Goal: Task Accomplishment & Management: Manage account settings

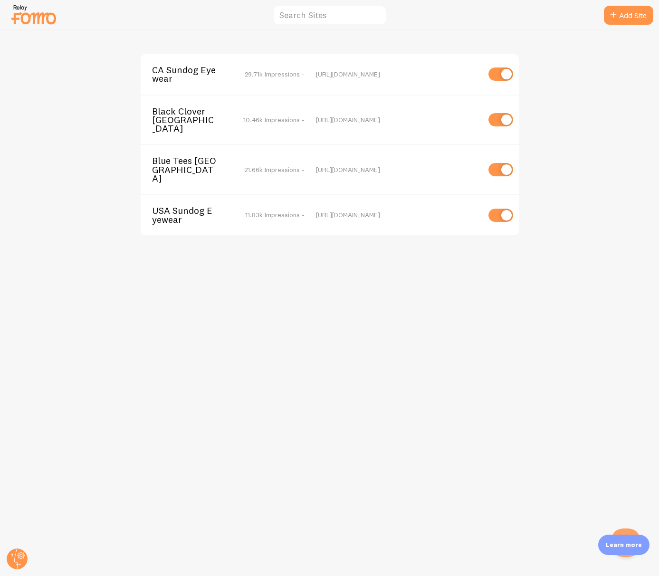
click at [17, 571] on div "CA Sundog Eyewear 29.71k Impressions - https://sundogeyewear.ca Black Clover Ca…" at bounding box center [329, 303] width 659 height 546
click at [18, 566] on g at bounding box center [17, 559] width 21 height 21
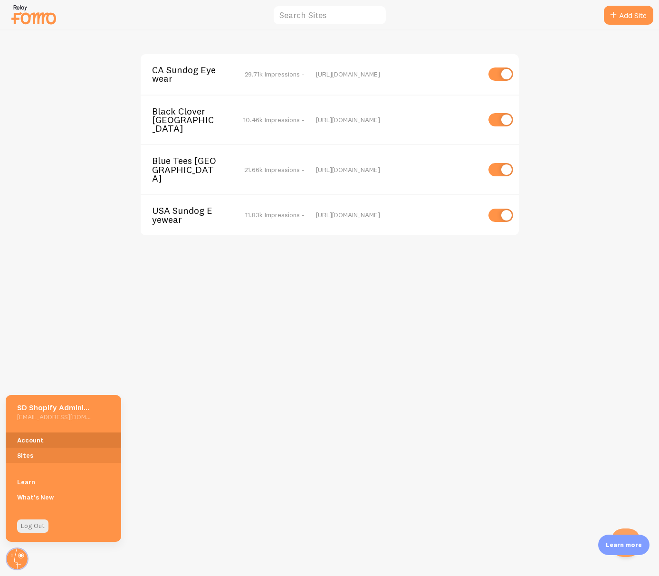
click at [46, 443] on link "Account" at bounding box center [64, 440] width 116 height 15
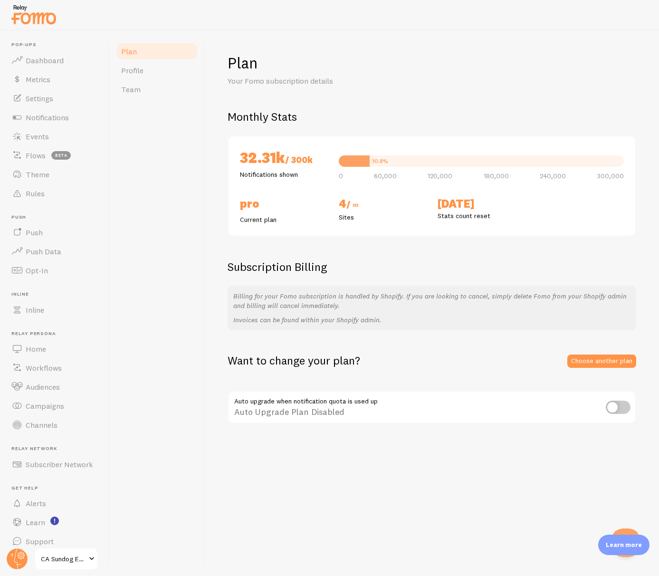
click at [194, 223] on div "Plan Profile Team" at bounding box center [157, 303] width 95 height 546
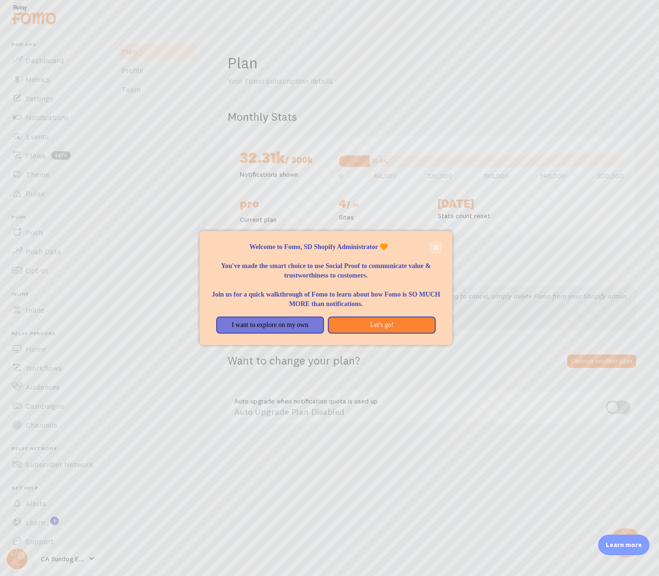
click at [440, 246] on button "close," at bounding box center [436, 247] width 10 height 10
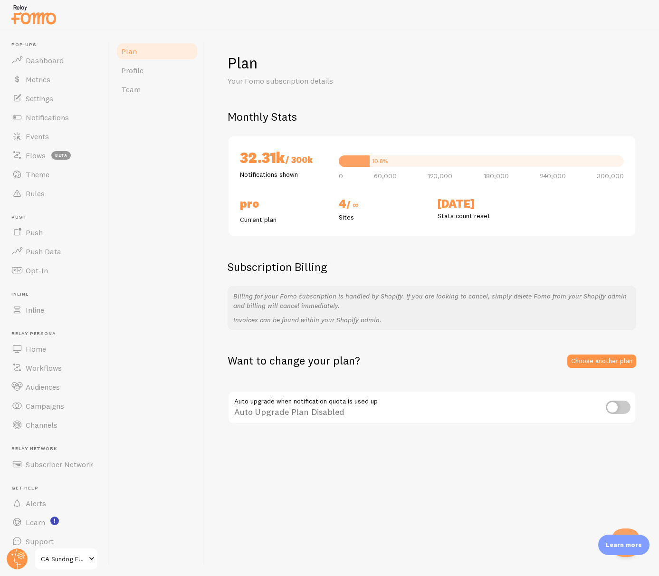
click at [592, 433] on div "Plan Your Fomo subscription details Monthly Stats 32.31k / 300k Notifications s…" at bounding box center [432, 303] width 454 height 546
click at [603, 365] on link "Choose another plan" at bounding box center [602, 361] width 69 height 13
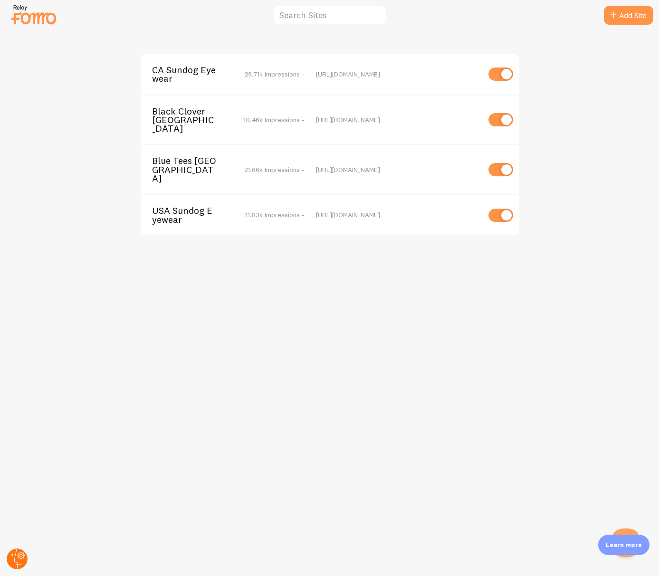
click at [22, 558] on circle at bounding box center [17, 559] width 21 height 21
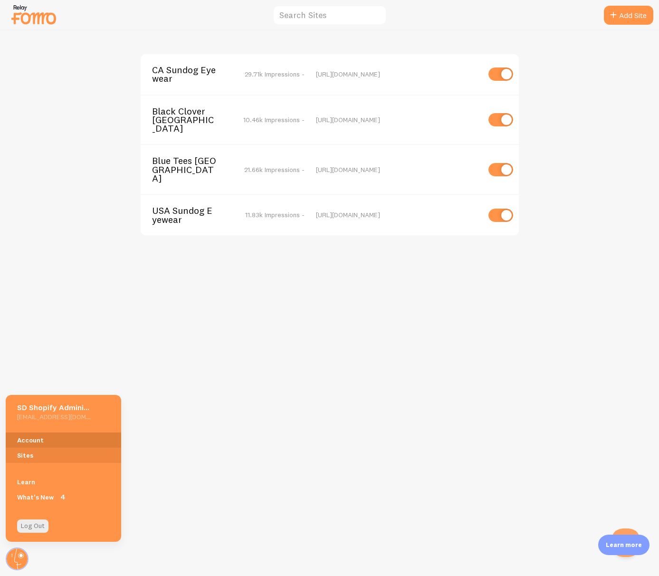
click at [72, 434] on link "Account" at bounding box center [64, 440] width 116 height 15
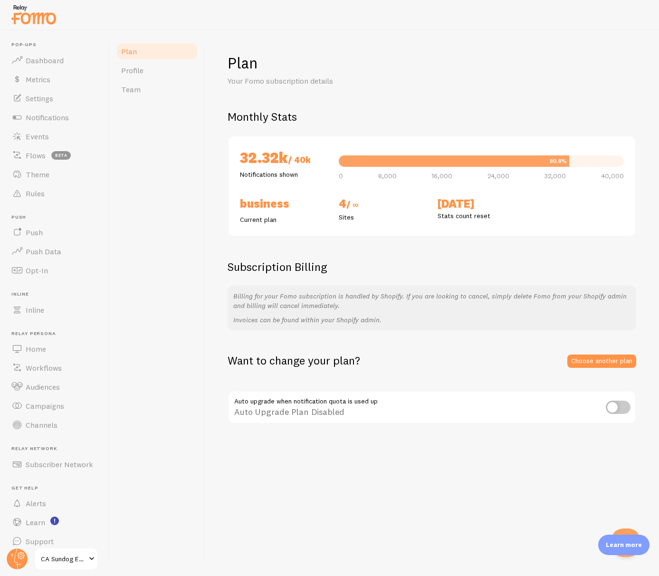
click at [503, 361] on div "Want to change your plan? Choose another plan" at bounding box center [432, 360] width 409 height 15
click at [440, 84] on p "Your Fomo subscription details" at bounding box center [342, 81] width 228 height 11
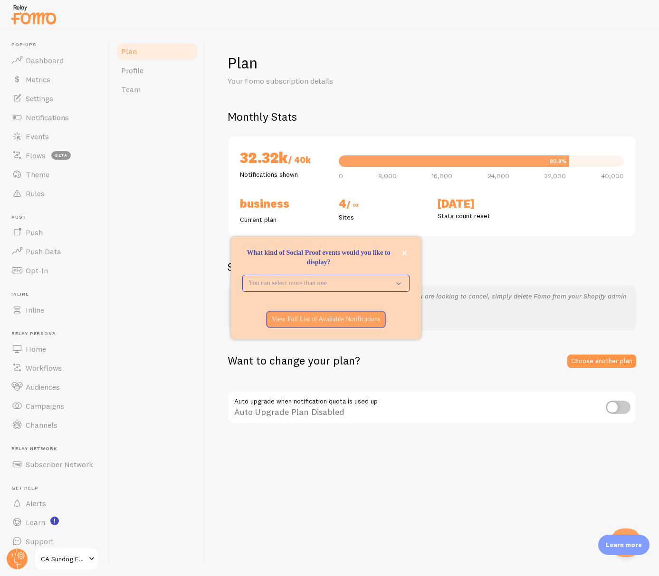
click at [570, 52] on div "Plan Your Fomo subscription details Monthly Stats 32.32k / 40k Notifications sh…" at bounding box center [432, 303] width 454 height 546
click at [53, 61] on span "Dashboard" at bounding box center [45, 61] width 38 height 10
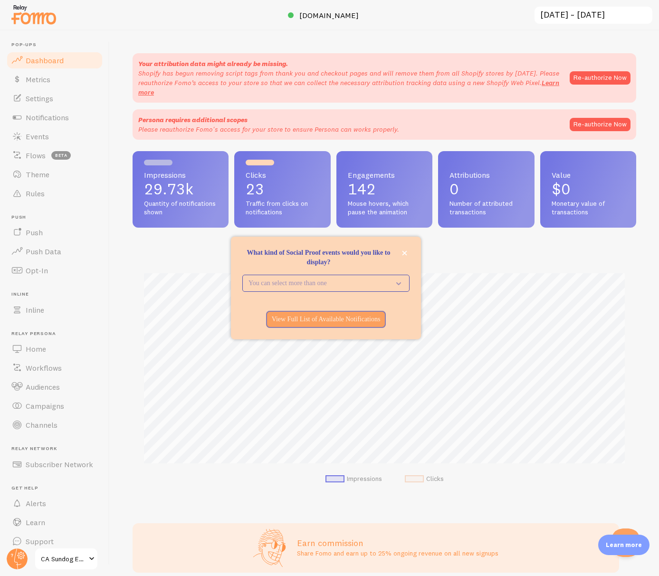
scroll to position [250, 504]
click at [606, 75] on button "Re-authorize Now" at bounding box center [600, 77] width 61 height 13
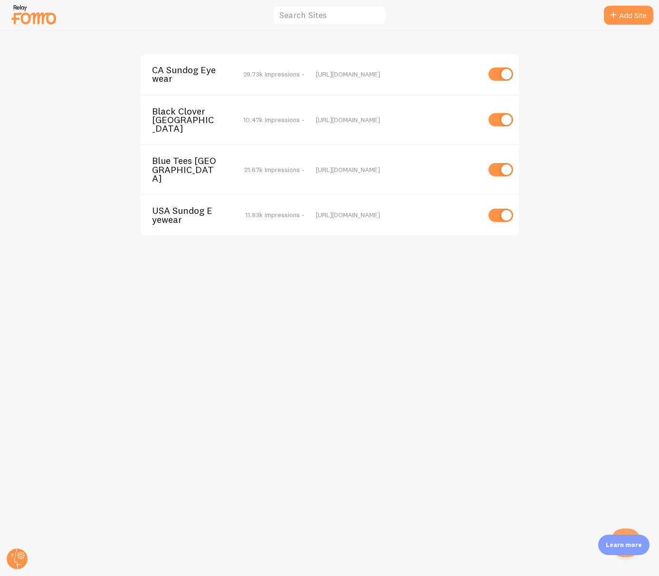
click at [186, 69] on span "CA Sundog Eyewear" at bounding box center [190, 75] width 77 height 18
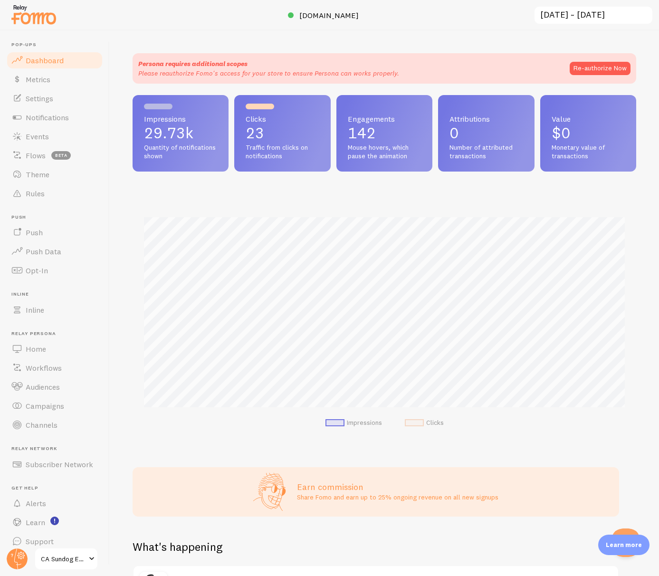
scroll to position [250, 504]
click at [604, 69] on button "Re-authorize Now" at bounding box center [600, 68] width 61 height 13
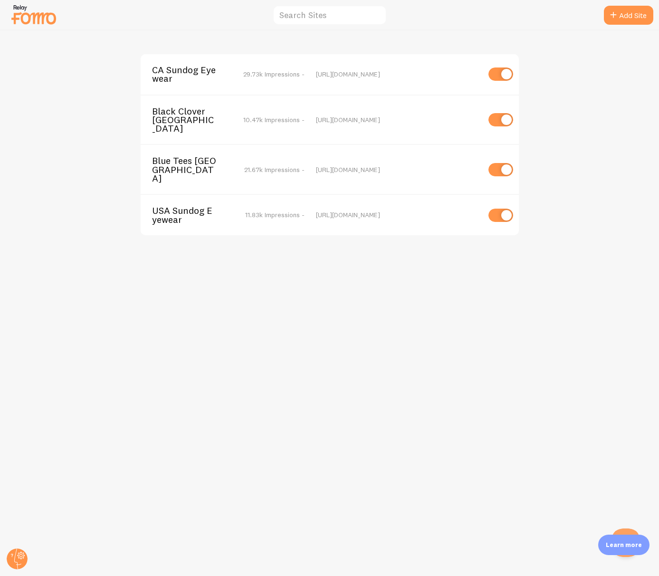
click at [266, 76] on span "29.73k Impressions -" at bounding box center [273, 74] width 61 height 9
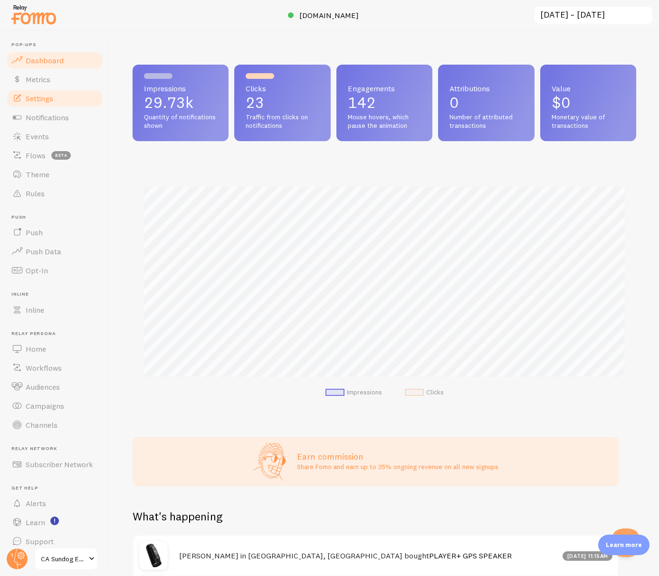
scroll to position [250, 504]
click at [49, 142] on link "Events" at bounding box center [55, 136] width 98 height 19
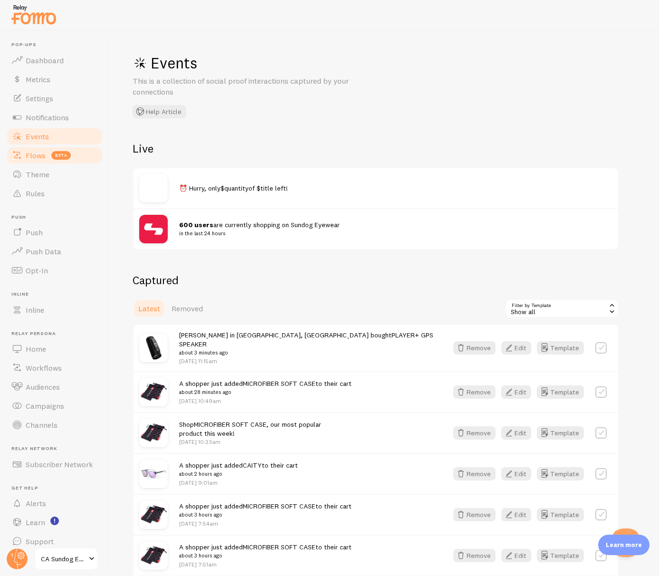
click at [37, 158] on span "Flows" at bounding box center [36, 156] width 20 height 10
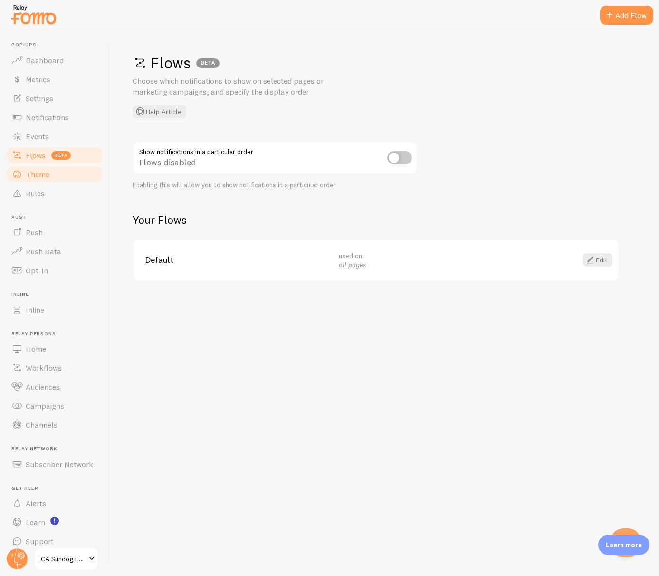
click at [35, 174] on span "Theme" at bounding box center [38, 175] width 24 height 10
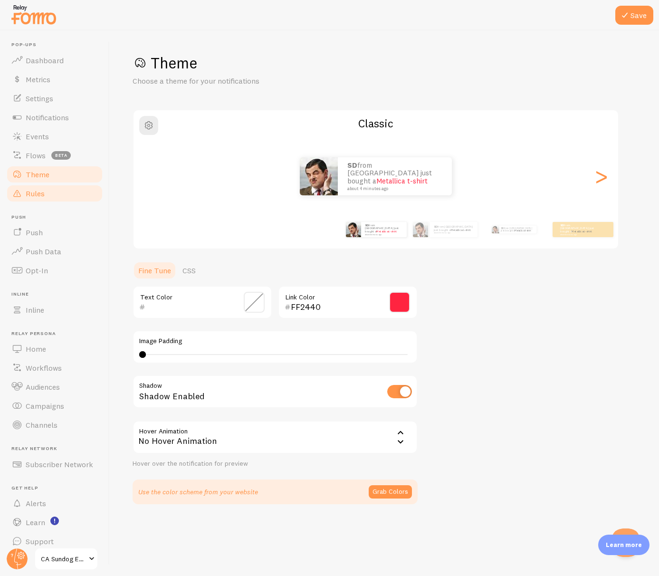
click at [46, 196] on link "Rules" at bounding box center [55, 193] width 98 height 19
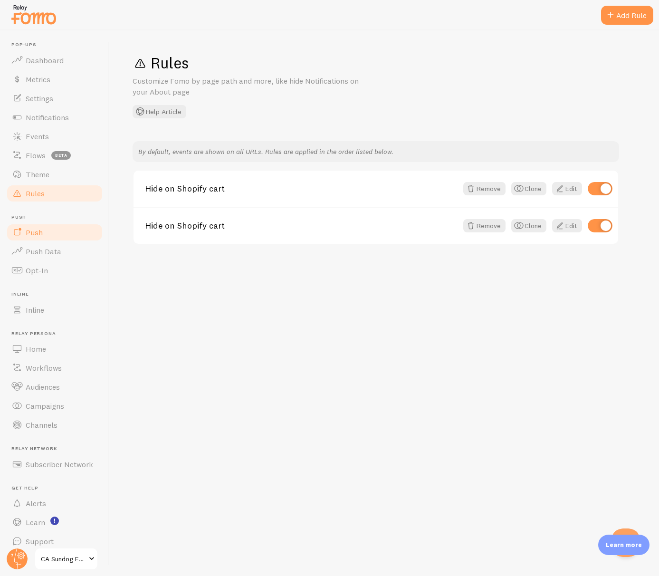
click at [45, 240] on link "Push" at bounding box center [55, 232] width 98 height 19
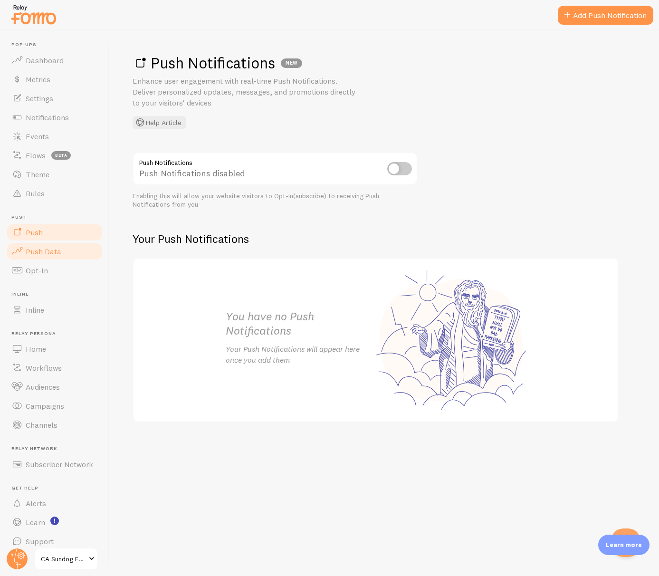
click at [49, 245] on link "Push Data" at bounding box center [55, 251] width 98 height 19
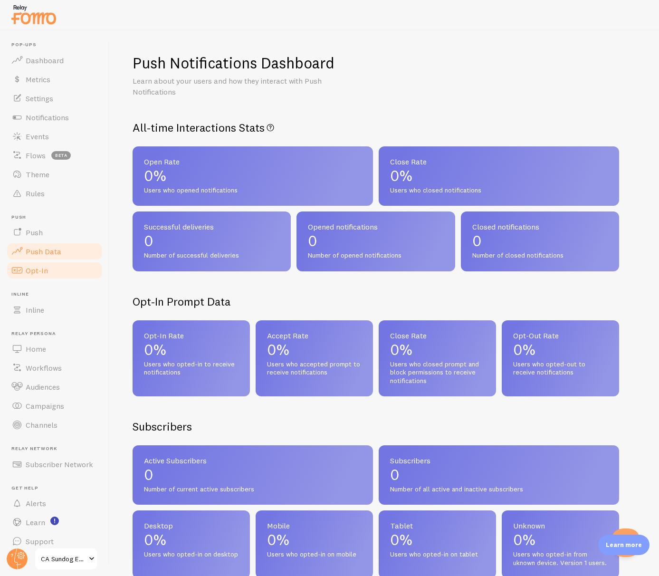
click at [57, 265] on link "Opt-In" at bounding box center [55, 270] width 98 height 19
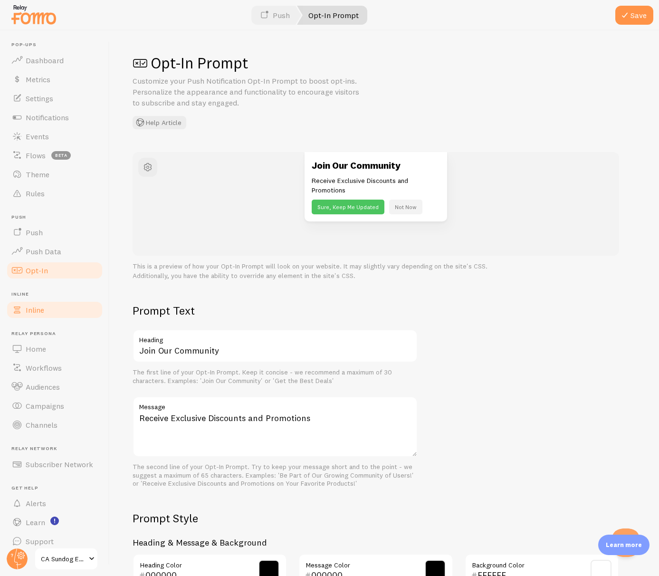
click at [47, 309] on link "Inline" at bounding box center [55, 309] width 98 height 19
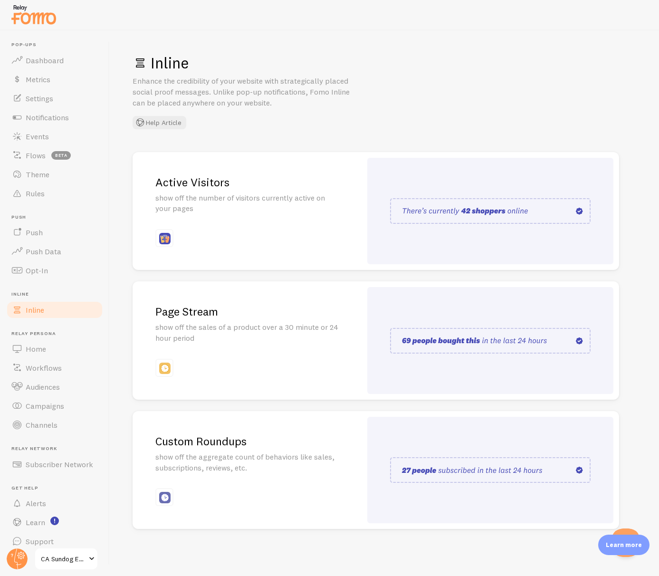
click at [203, 214] on div "Active Visitors show off the number of visitors currently active on your pages" at bounding box center [247, 211] width 229 height 118
click at [55, 133] on link "Events" at bounding box center [55, 136] width 98 height 19
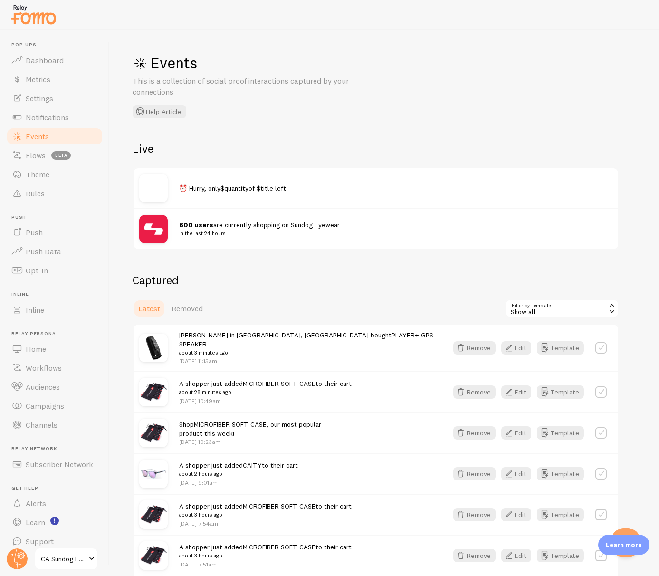
click at [245, 181] on div "⏰ Hurry, only $quantity of $title left!" at bounding box center [376, 188] width 485 height 40
click at [241, 189] on span "$quantity" at bounding box center [235, 188] width 28 height 9
click at [229, 223] on span "600 users are currently shopping on Sundog Eyewear in the last 24 hours" at bounding box center [390, 230] width 422 height 18
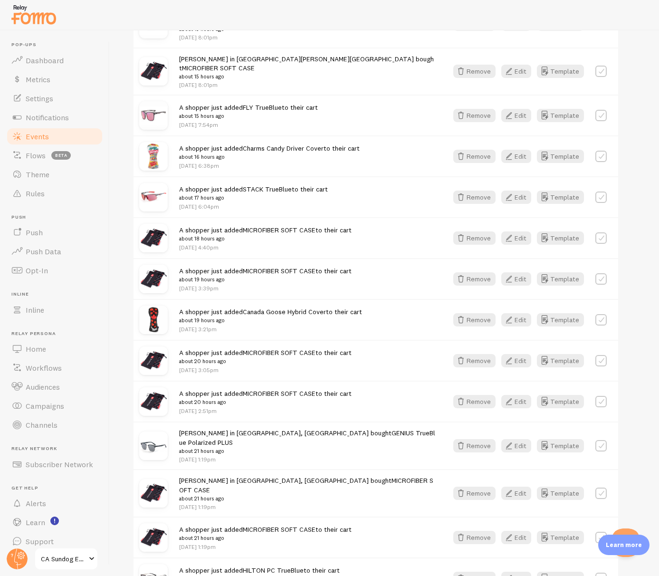
scroll to position [1069, 0]
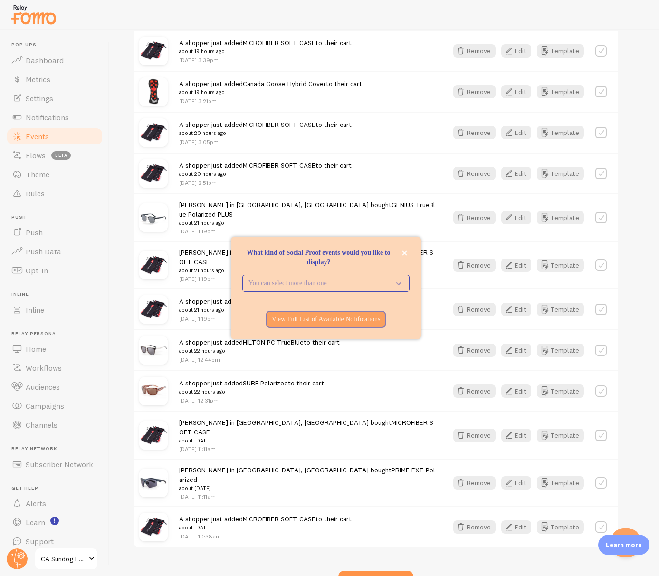
click at [186, 241] on div "Andrew in Mount Pearl, Newfoundland and Labrador bought MICROFIBER SOFT CASE ab…" at bounding box center [376, 265] width 485 height 48
click at [409, 254] on button "close," at bounding box center [405, 253] width 10 height 10
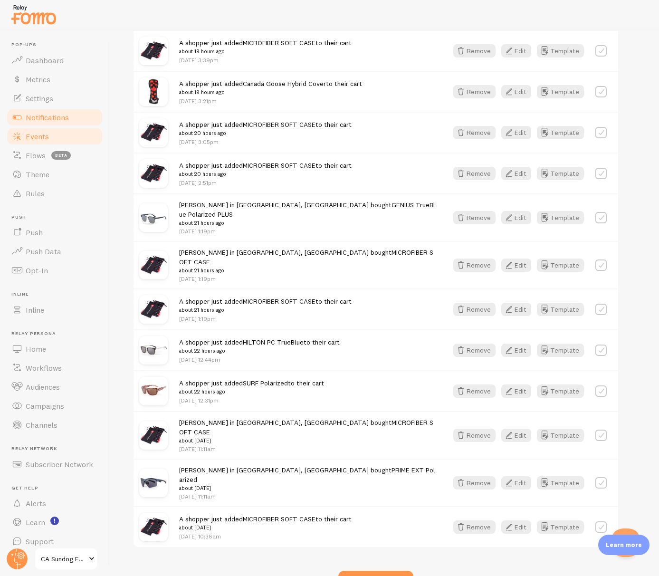
click at [71, 117] on link "Notifications" at bounding box center [55, 117] width 98 height 19
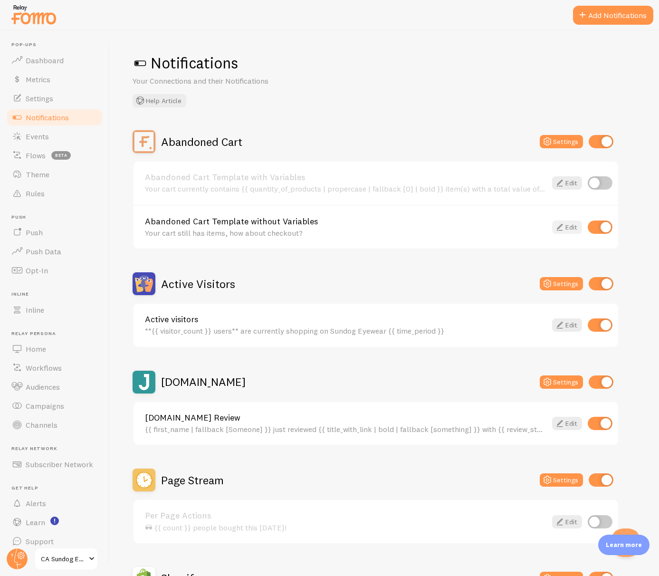
click at [562, 222] on icon at bounding box center [559, 227] width 11 height 11
click at [562, 144] on button "Settings" at bounding box center [561, 141] width 43 height 13
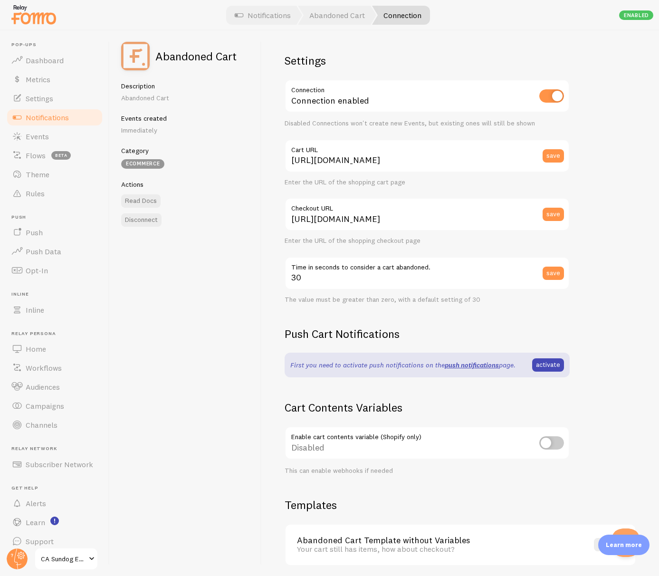
click at [412, 271] on label "Time in seconds to consider a cart abandoned." at bounding box center [427, 265] width 285 height 16
click at [412, 271] on input "30" at bounding box center [427, 273] width 285 height 33
click at [399, 277] on input "30" at bounding box center [427, 273] width 285 height 33
click at [248, 217] on div "Disconnect" at bounding box center [185, 219] width 129 height 13
click at [56, 65] on link "Dashboard" at bounding box center [55, 60] width 98 height 19
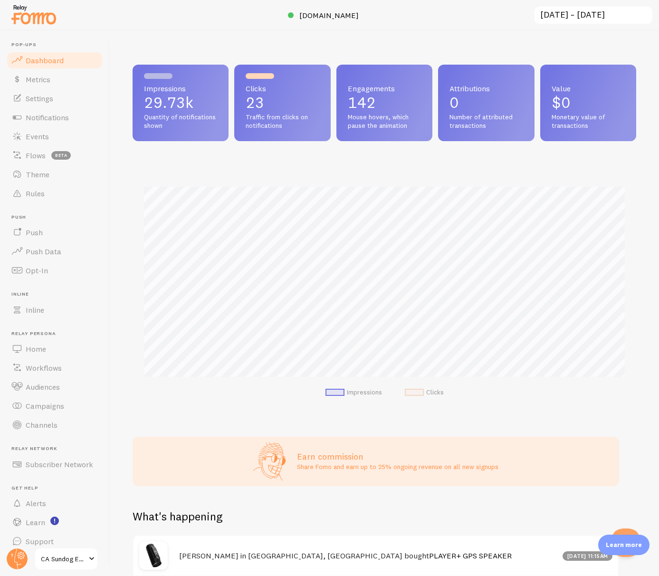
scroll to position [250, 504]
click at [54, 79] on link "Metrics" at bounding box center [55, 79] width 98 height 19
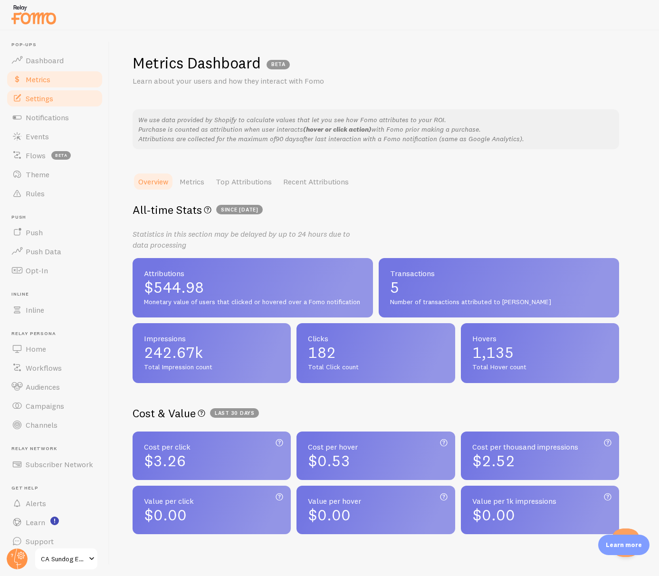
click at [55, 95] on link "Settings" at bounding box center [55, 98] width 98 height 19
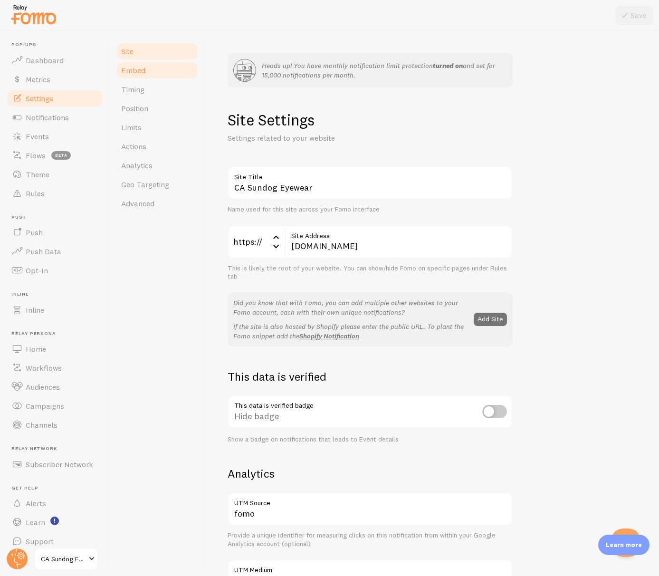
click at [156, 73] on link "Embed" at bounding box center [157, 70] width 83 height 19
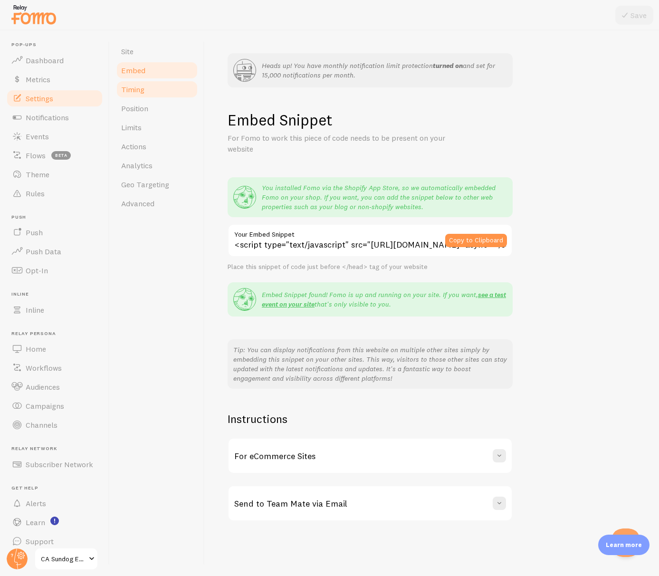
click at [154, 86] on link "Timing" at bounding box center [157, 89] width 83 height 19
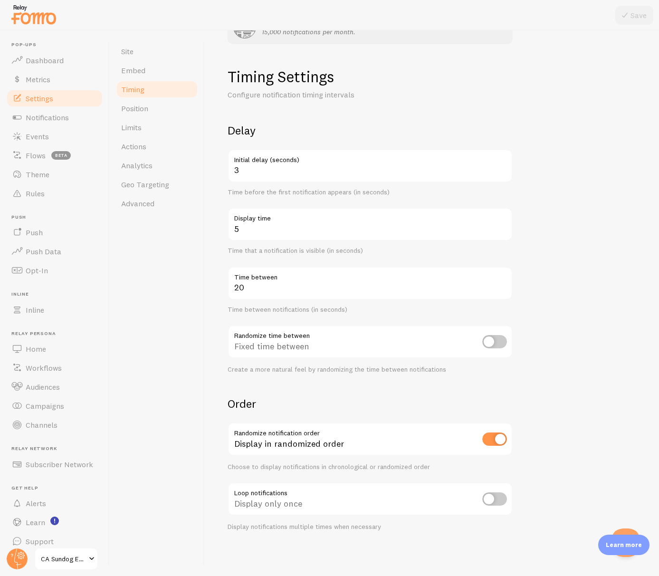
scroll to position [44, 0]
click at [291, 277] on label "Time between" at bounding box center [370, 274] width 285 height 16
click at [291, 277] on input "20" at bounding box center [370, 282] width 285 height 33
drag, startPoint x: 237, startPoint y: 288, endPoint x: 242, endPoint y: 289, distance: 5.7
click at [238, 288] on input "20" at bounding box center [370, 282] width 285 height 33
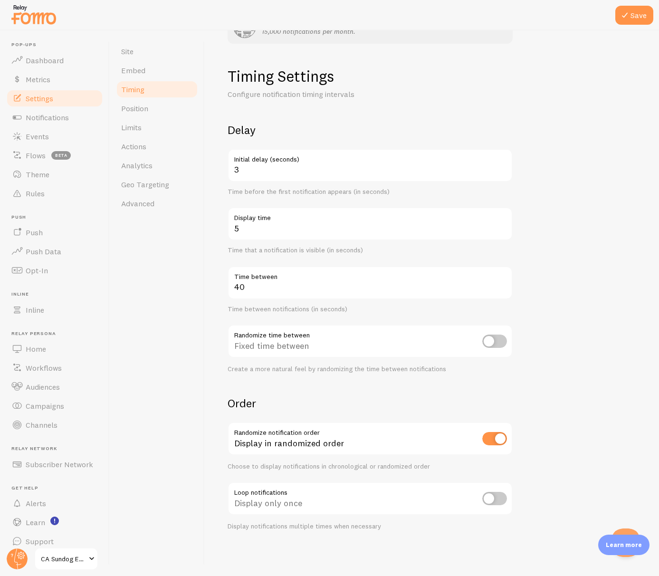
click at [193, 280] on div "Site Embed Timing Position Limits Actions Analytics Geo Targeting Advanced" at bounding box center [157, 303] width 95 height 546
click at [237, 288] on input "40" at bounding box center [370, 282] width 285 height 33
type input "50"
click at [198, 285] on div "Site Embed Timing Position Limits Actions Analytics Geo Targeting Advanced" at bounding box center [157, 303] width 95 height 546
click at [631, 19] on button "Save" at bounding box center [635, 15] width 38 height 19
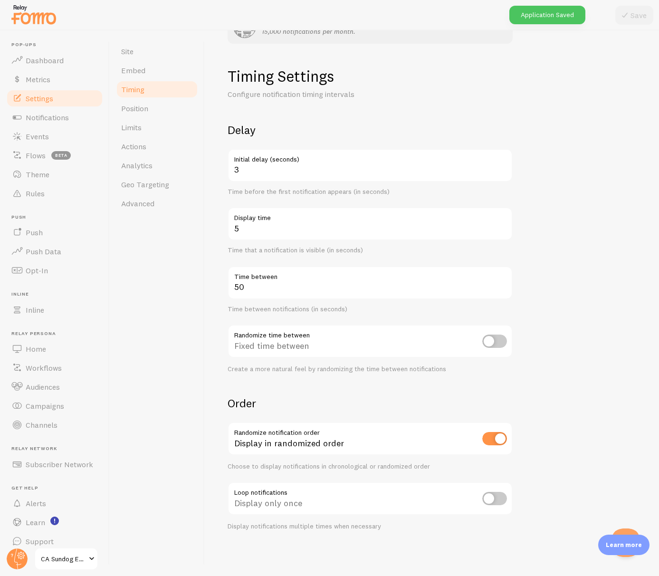
click at [84, 558] on span "CA Sundog Eyewear" at bounding box center [63, 558] width 45 height 11
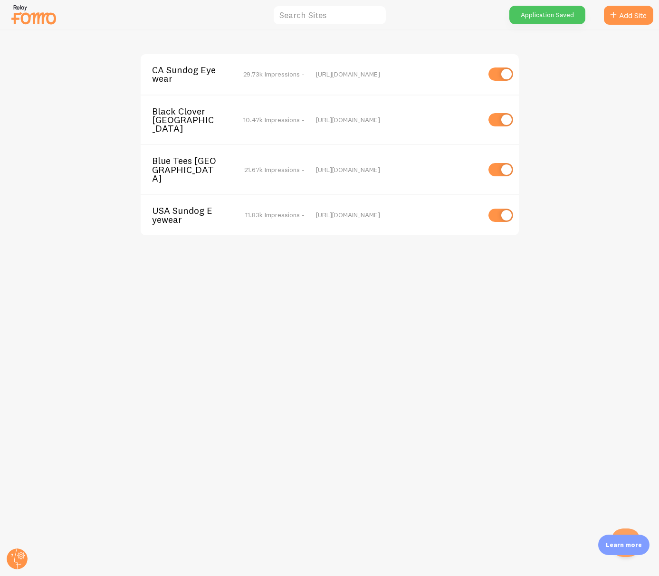
click at [198, 125] on div "Black Clover Canada 10.47k Impressions - https://blackclovercanada.ca" at bounding box center [330, 120] width 378 height 50
click at [233, 116] on div "Black Clover Canada 10.47k Impressions -" at bounding box center [228, 120] width 153 height 26
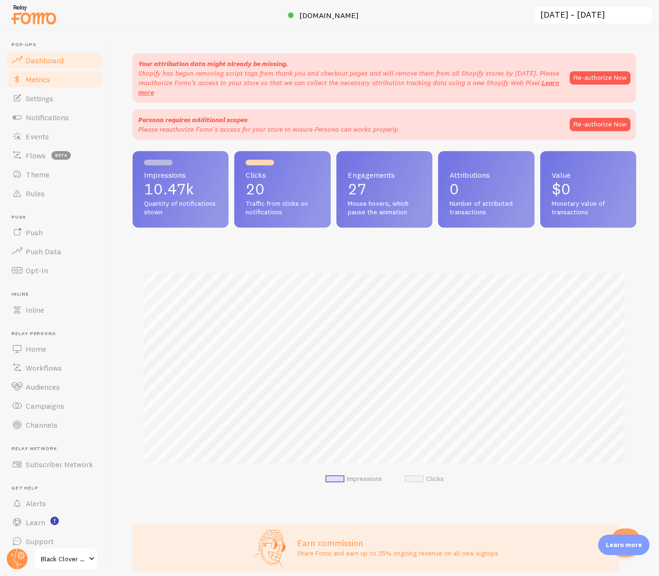
scroll to position [250, 504]
click at [50, 101] on span "Settings" at bounding box center [40, 99] width 28 height 10
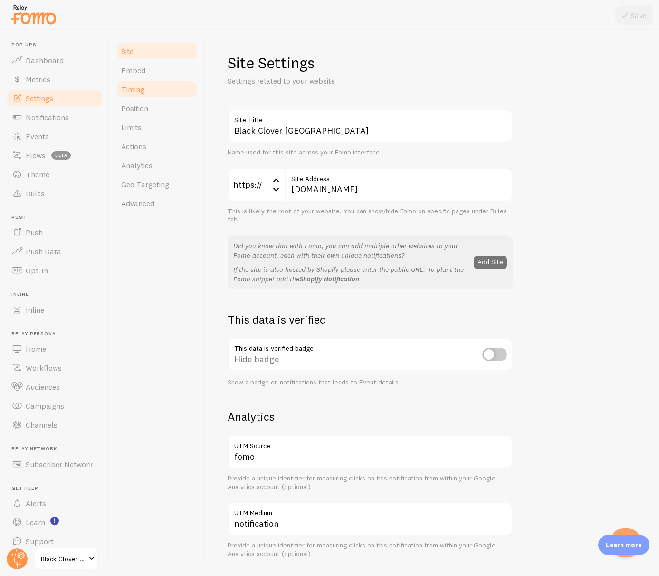
click at [154, 90] on link "Timing" at bounding box center [157, 89] width 83 height 19
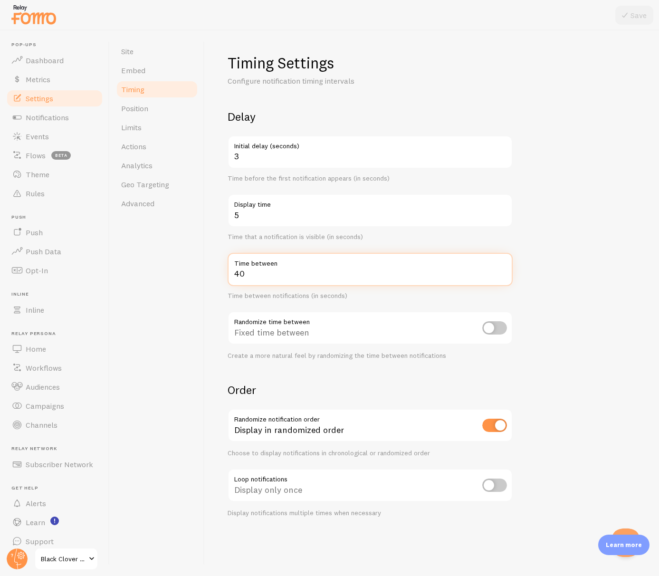
click at [254, 280] on input "40" at bounding box center [370, 269] width 285 height 33
type input "50"
click at [646, 12] on button "Save" at bounding box center [635, 15] width 38 height 19
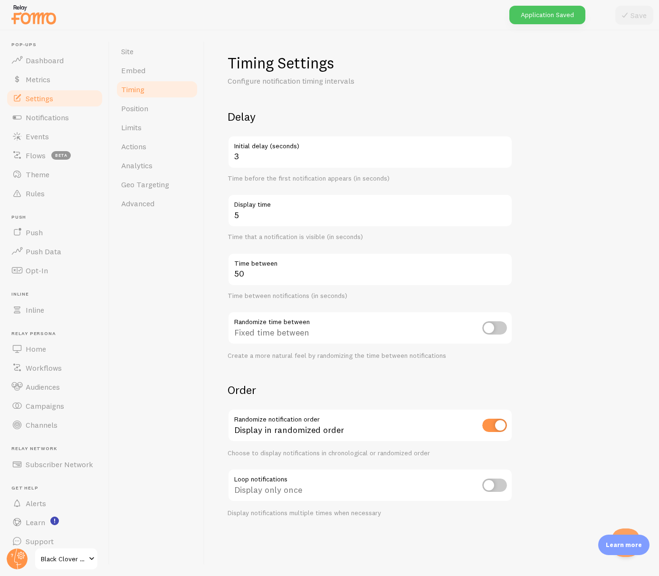
click at [83, 555] on span "Black Clover [GEOGRAPHIC_DATA]" at bounding box center [63, 558] width 45 height 11
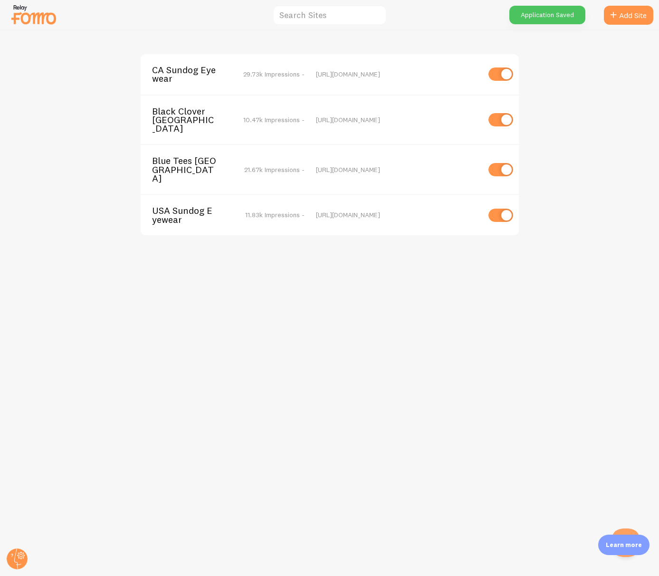
click at [202, 156] on span "Blue Tees [GEOGRAPHIC_DATA]" at bounding box center [190, 169] width 77 height 26
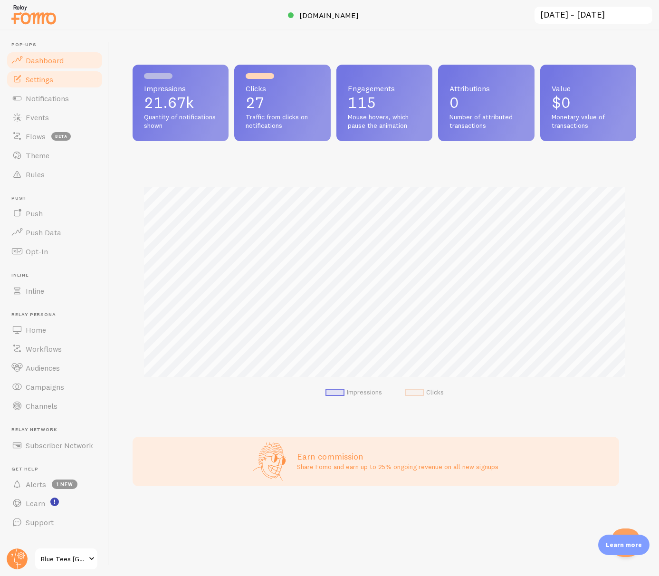
click at [44, 86] on link "Settings" at bounding box center [55, 79] width 98 height 19
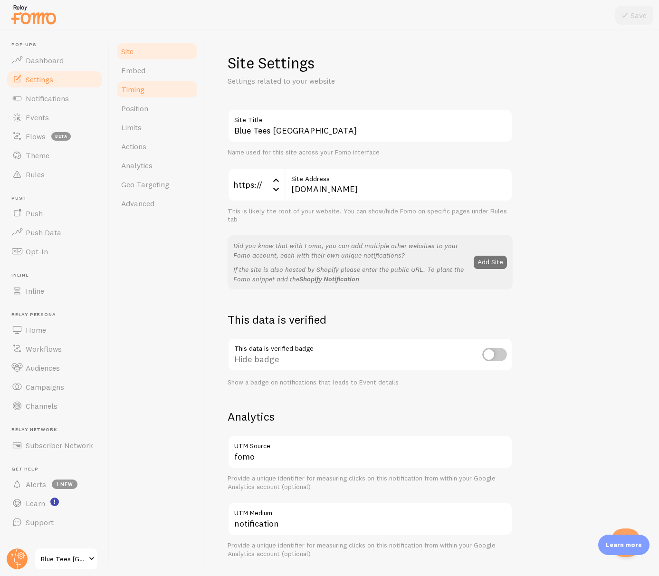
click at [140, 86] on span "Timing" at bounding box center [132, 90] width 23 height 10
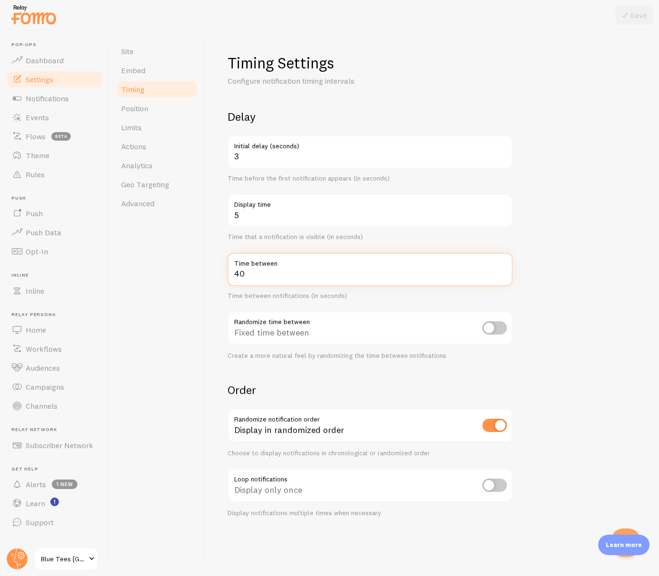
drag, startPoint x: 241, startPoint y: 274, endPoint x: 250, endPoint y: 279, distance: 10.2
click at [241, 274] on input "40" at bounding box center [370, 269] width 285 height 33
type input "50"
click at [627, 16] on icon at bounding box center [624, 15] width 11 height 11
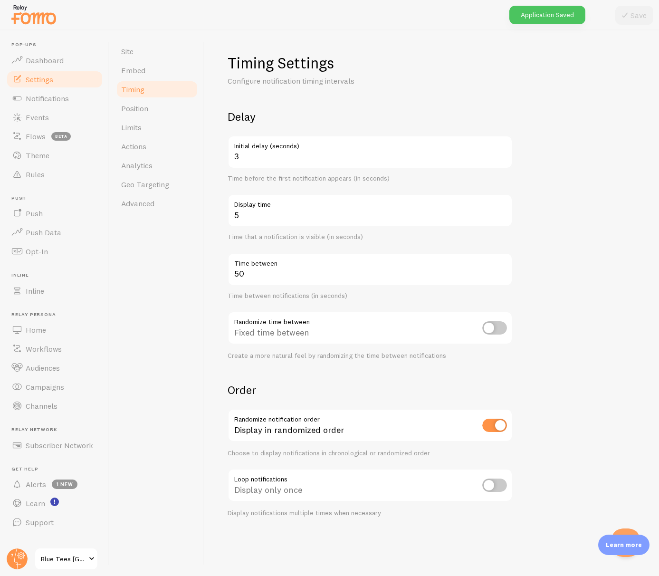
click at [77, 559] on span "Blue Tees [GEOGRAPHIC_DATA]" at bounding box center [63, 558] width 45 height 11
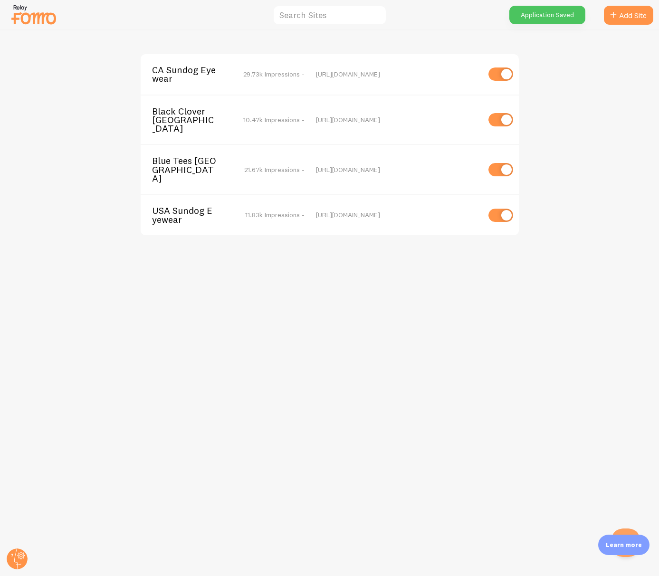
click at [192, 206] on span "USA Sundog Eyewear" at bounding box center [190, 215] width 77 height 18
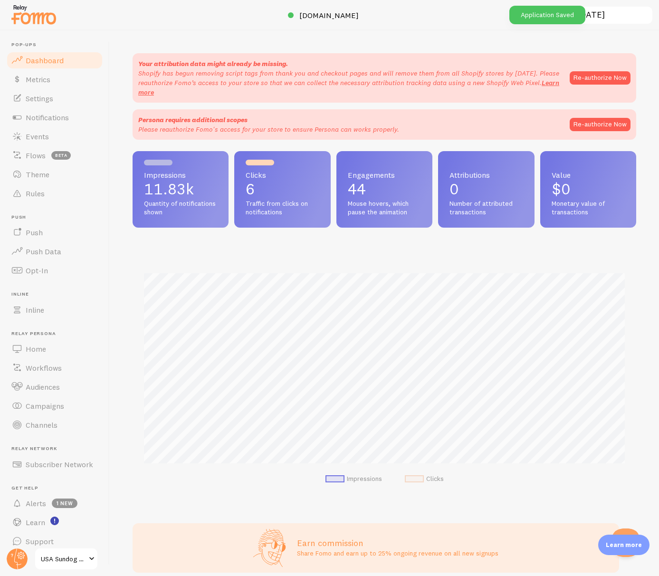
scroll to position [250, 504]
click at [604, 79] on button "Re-authorize Now" at bounding box center [600, 77] width 61 height 13
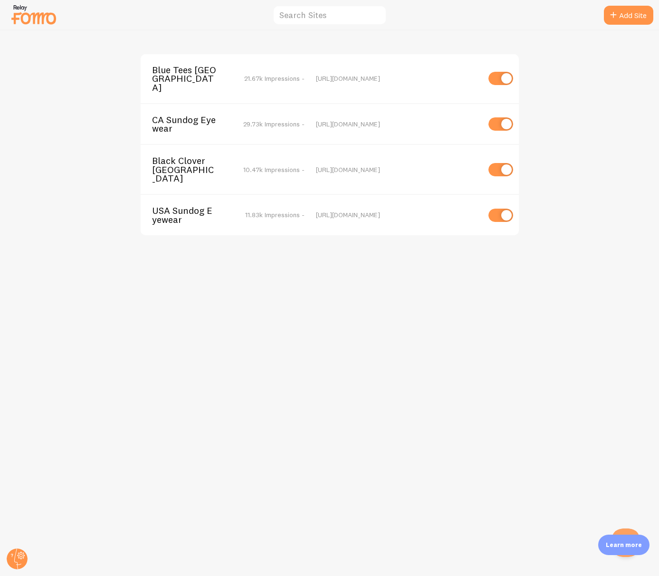
click at [220, 206] on span "USA Sundog Eyewear" at bounding box center [190, 215] width 77 height 18
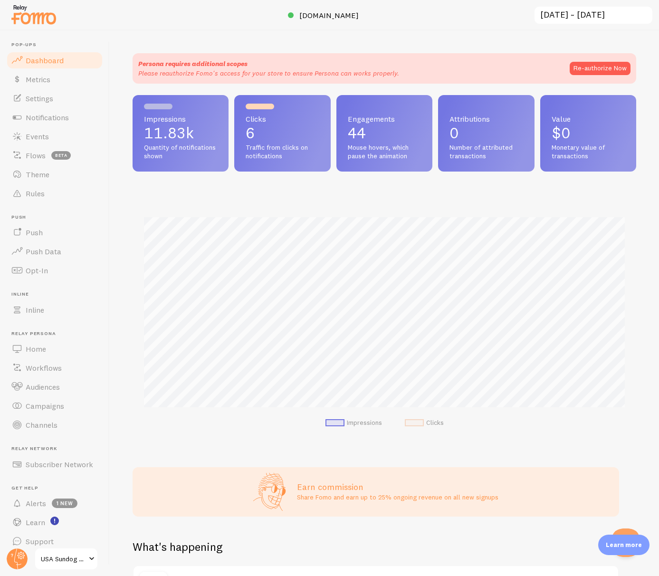
scroll to position [250, 504]
click at [616, 69] on button "Re-authorize Now" at bounding box center [600, 68] width 61 height 13
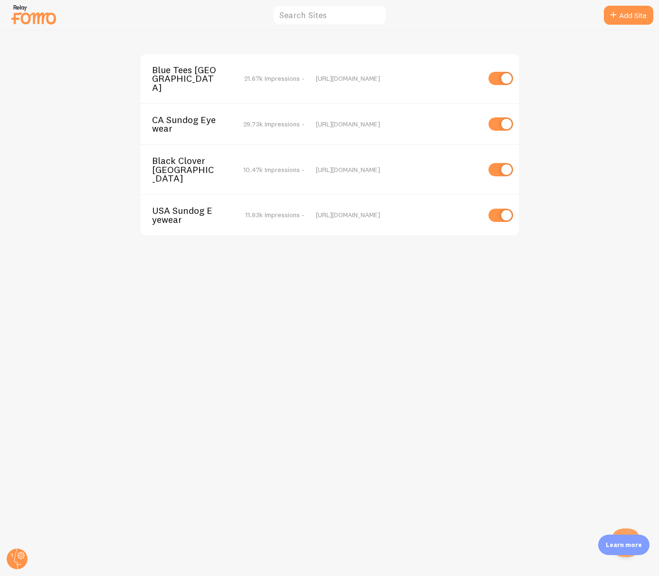
click at [217, 206] on span "USA Sundog Eyewear" at bounding box center [190, 215] width 77 height 18
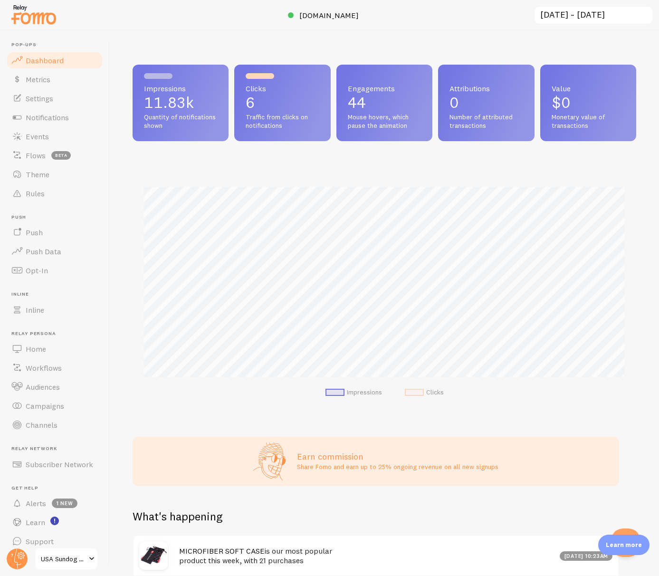
scroll to position [250, 504]
drag, startPoint x: 45, startPoint y: 95, endPoint x: 55, endPoint y: 97, distance: 10.3
click at [45, 95] on span "Settings" at bounding box center [40, 99] width 28 height 10
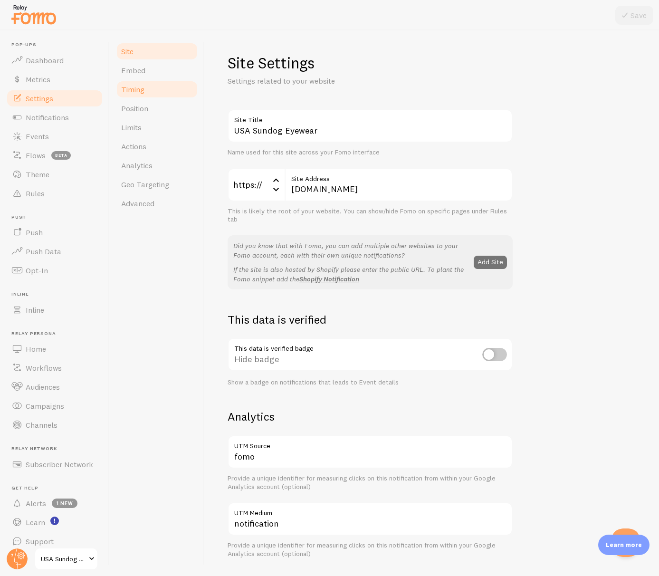
click at [179, 93] on link "Timing" at bounding box center [157, 89] width 83 height 19
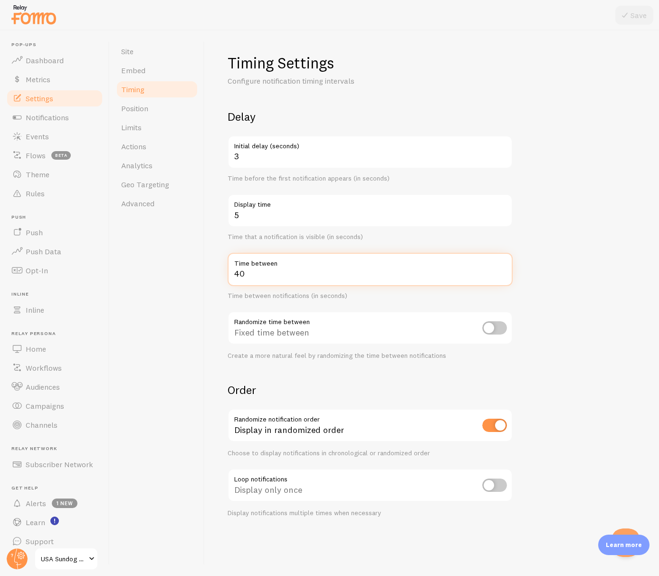
click at [241, 271] on input "40" at bounding box center [370, 269] width 285 height 33
type input "50"
click at [644, 15] on button "Save" at bounding box center [635, 15] width 38 height 19
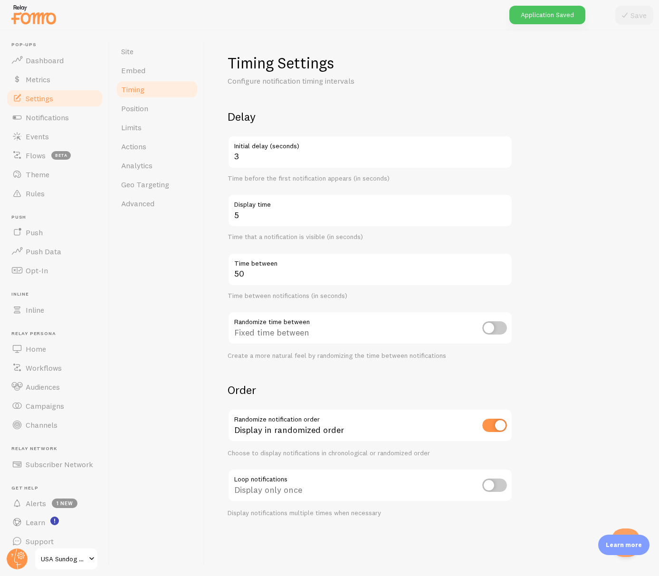
click at [79, 559] on span "USA Sundog Eyewear" at bounding box center [63, 558] width 45 height 11
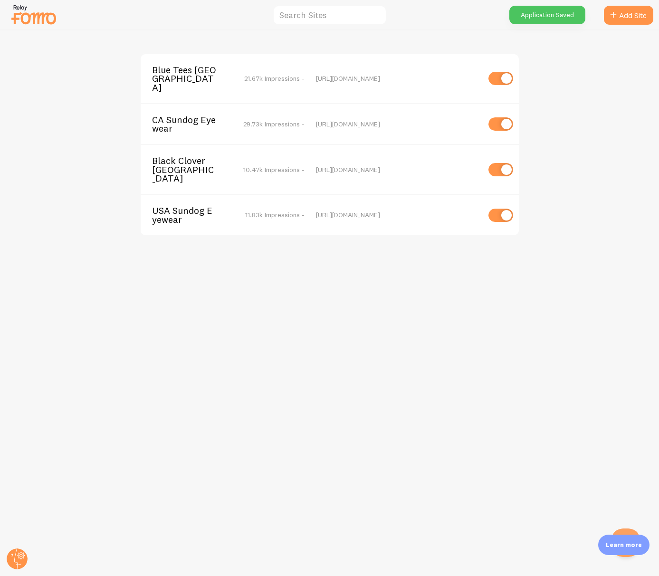
click at [202, 116] on span "CA Sundog Eyewear" at bounding box center [190, 125] width 77 height 18
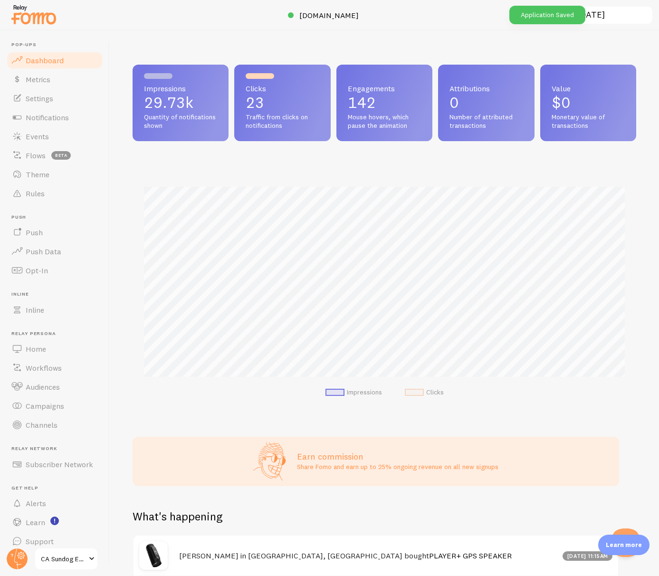
scroll to position [250, 504]
click at [78, 554] on span "CA Sundog Eyewear" at bounding box center [63, 558] width 45 height 11
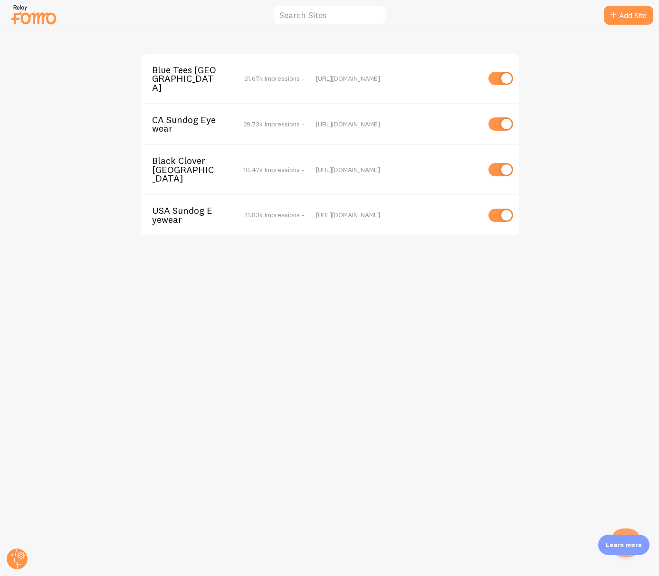
click at [212, 90] on div "Blue Tees Canada 21.67k Impressions - https://blueteesgolf.ca" at bounding box center [330, 78] width 378 height 49
click at [211, 75] on span "Blue Tees [GEOGRAPHIC_DATA]" at bounding box center [190, 79] width 77 height 26
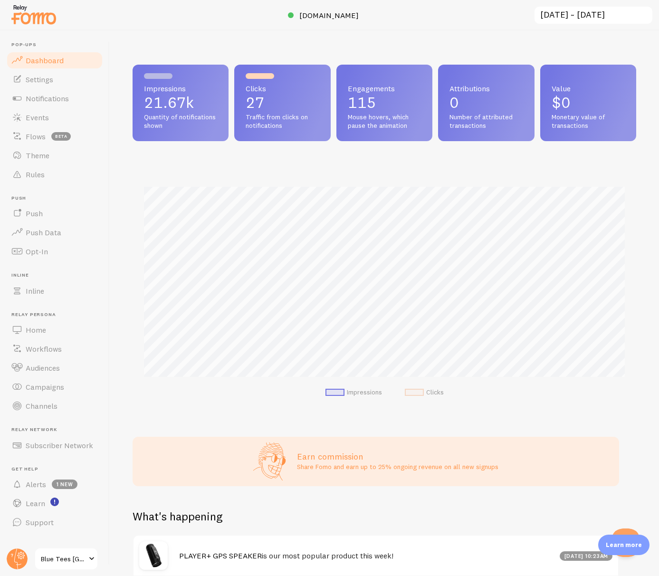
scroll to position [250, 504]
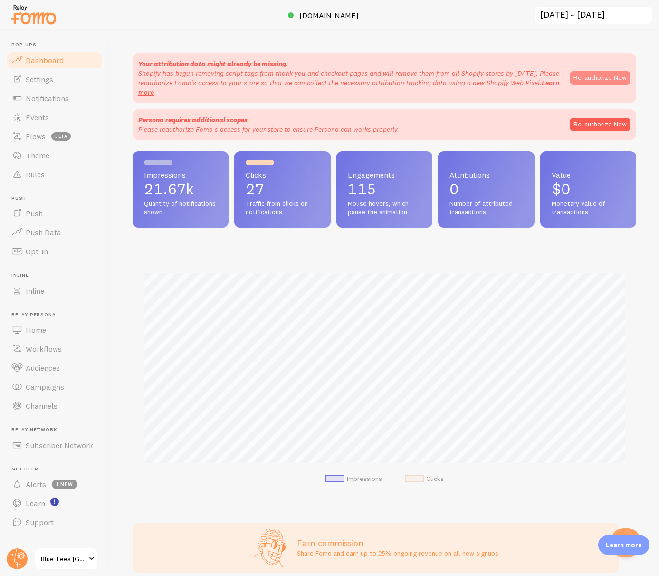
click at [598, 77] on button "Re-authorize Now" at bounding box center [600, 77] width 61 height 13
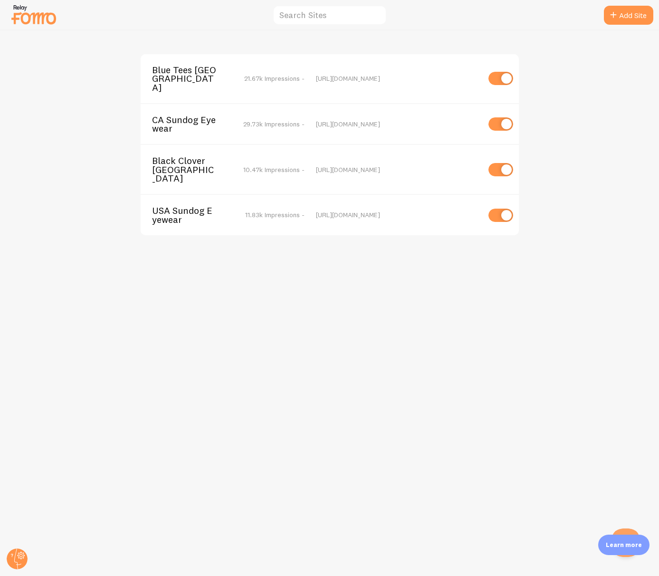
click at [197, 75] on span "Blue Tees [GEOGRAPHIC_DATA]" at bounding box center [190, 79] width 77 height 26
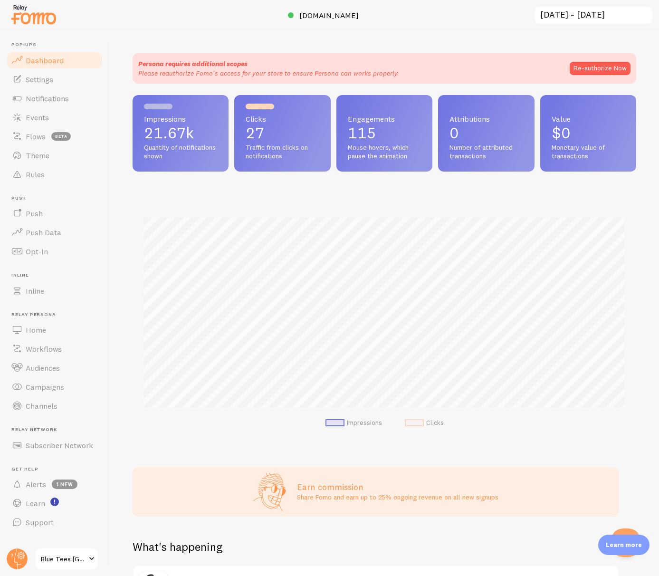
scroll to position [250, 504]
click at [615, 65] on button "Re-authorize Now" at bounding box center [600, 68] width 61 height 13
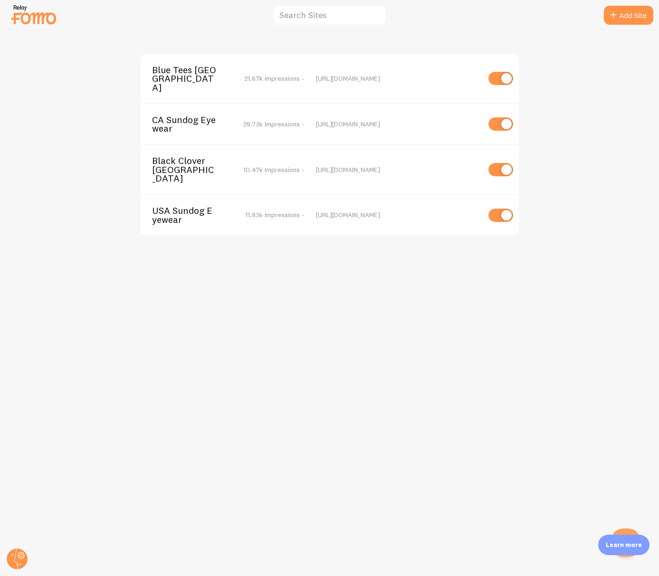
click at [206, 118] on span "CA Sundog Eyewear" at bounding box center [190, 125] width 77 height 18
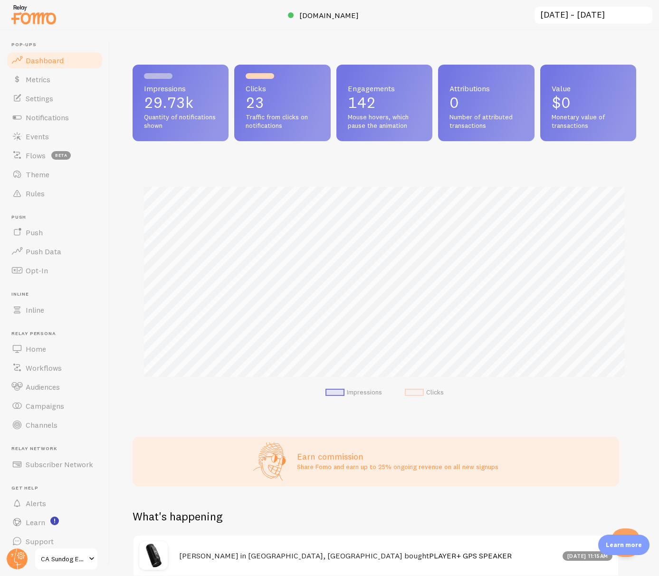
scroll to position [250, 504]
click at [71, 558] on span "CA Sundog Eyewear" at bounding box center [63, 558] width 45 height 11
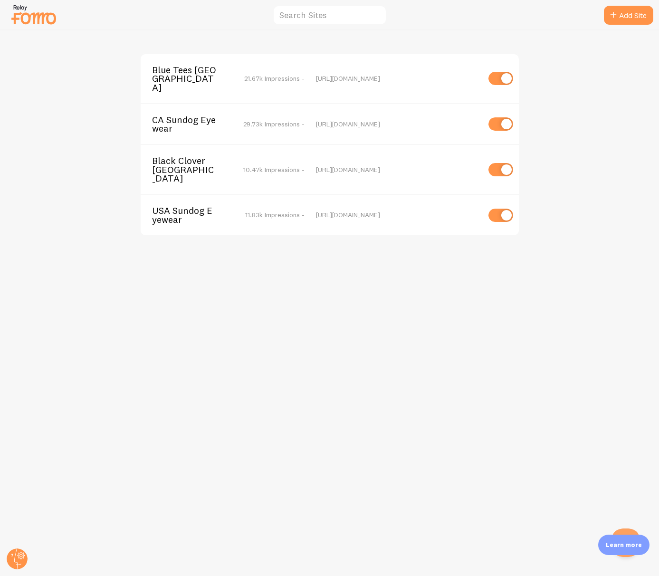
click at [209, 156] on span "Black Clover [GEOGRAPHIC_DATA]" at bounding box center [190, 169] width 77 height 26
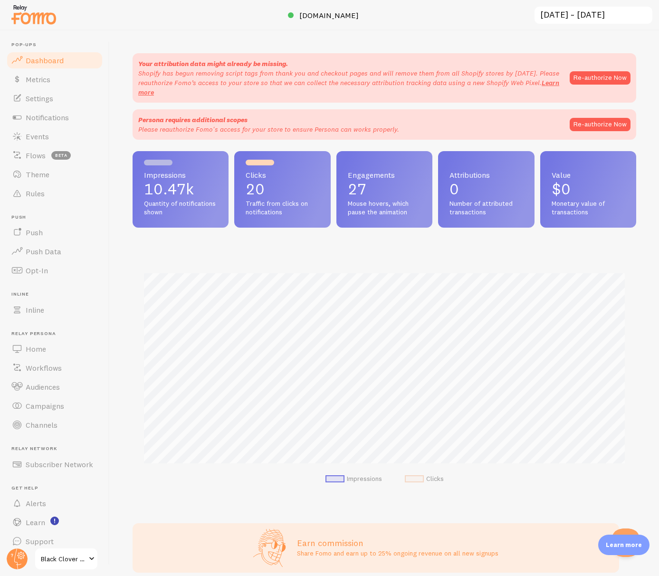
scroll to position [250, 504]
click at [597, 76] on button "Re-authorize Now" at bounding box center [600, 77] width 61 height 13
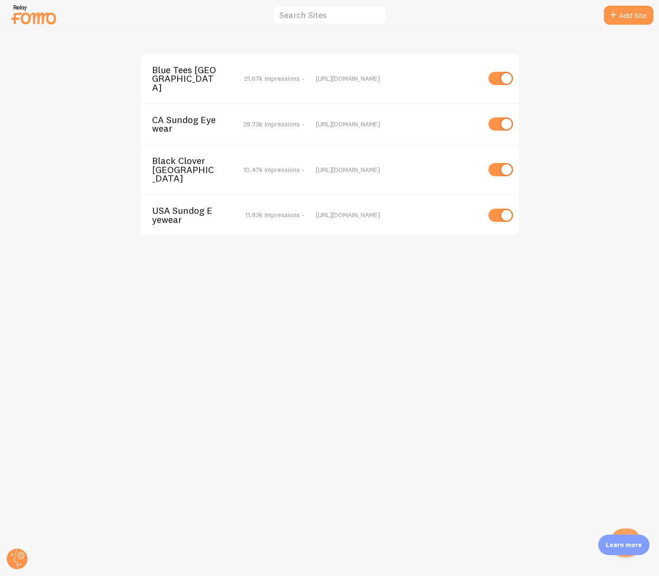
click at [211, 156] on span "Black Clover [GEOGRAPHIC_DATA]" at bounding box center [190, 169] width 77 height 26
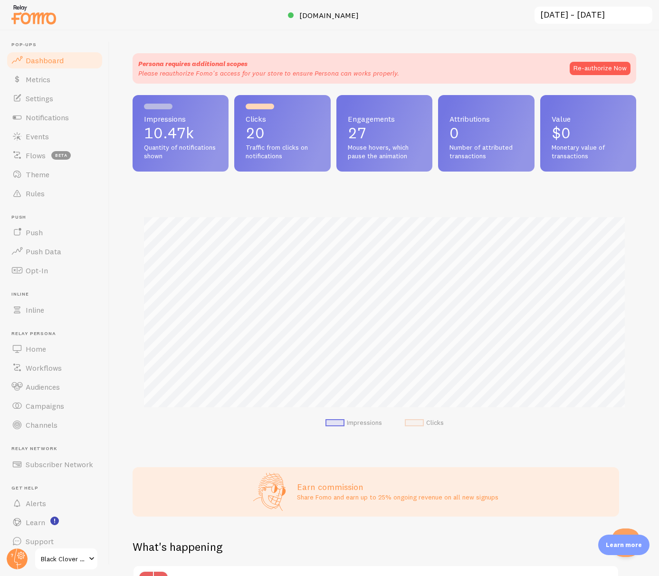
scroll to position [250, 504]
click at [625, 71] on button "Re-authorize Now" at bounding box center [600, 68] width 61 height 13
